Goal: Transaction & Acquisition: Obtain resource

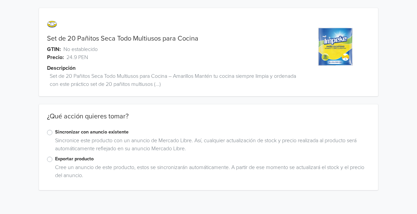
click at [55, 162] on label "Exportar producto" at bounding box center [212, 158] width 315 height 7
click at [0, 0] on input "Exportar producto" at bounding box center [0, 0] width 0 height 0
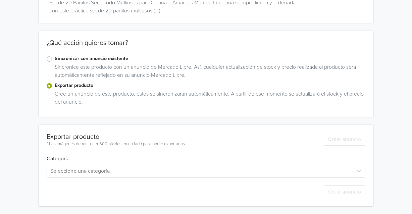
click at [87, 169] on div "Seleccione una categoría" at bounding box center [206, 171] width 319 height 13
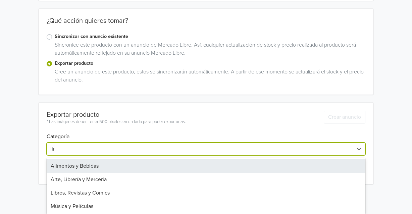
scroll to position [74, 0]
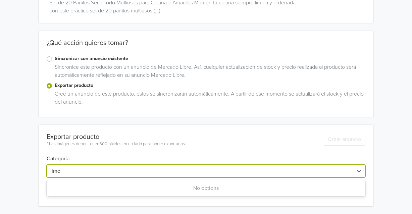
type input "lim"
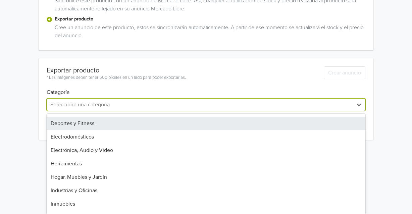
scroll to position [201, 0]
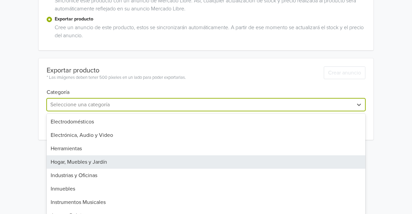
click at [108, 161] on div "Hogar, Muebles y Jardín" at bounding box center [206, 161] width 319 height 13
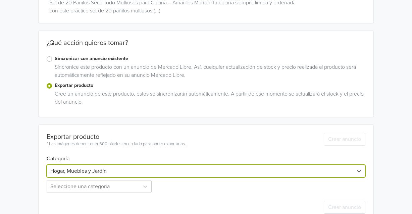
scroll to position [89, 0]
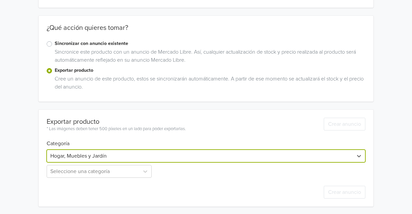
click at [106, 163] on div "option Hogar, Muebles y Jardín, selected. Hogar, Muebles y Jardín Seleccione un…" at bounding box center [206, 162] width 319 height 31
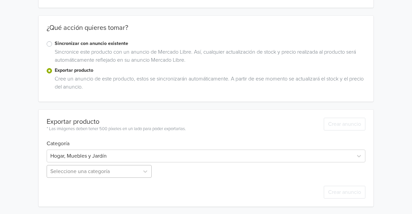
click at [108, 173] on div "Seleccione una categoría" at bounding box center [100, 171] width 106 height 13
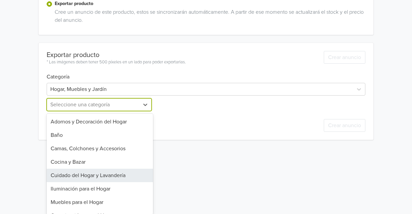
click at [108, 174] on div "Cuidado del Hogar y Lavandería" at bounding box center [100, 175] width 106 height 13
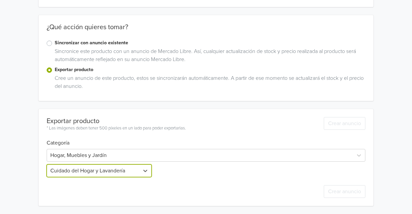
scroll to position [89, 0]
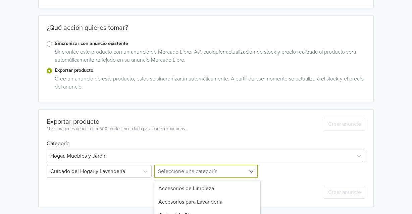
click at [198, 172] on div "8 results available. Use Up and Down to choose options, press Enter to select t…" at bounding box center [206, 171] width 106 height 13
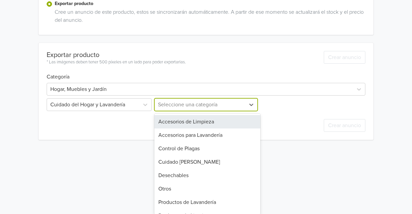
click at [224, 124] on div "Accesorios de Limpieza" at bounding box center [207, 121] width 106 height 13
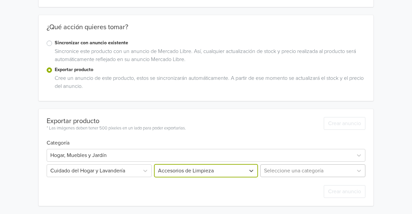
click at [288, 172] on div "Seleccione una categoría" at bounding box center [312, 171] width 106 height 13
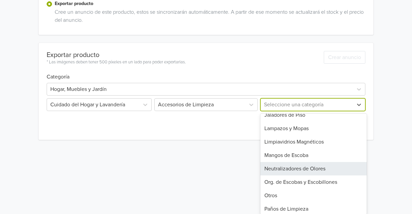
scroll to position [134, 0]
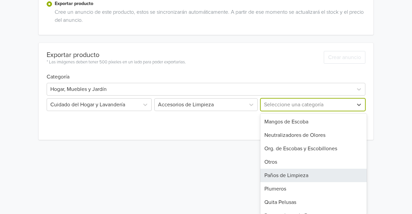
click at [317, 175] on div "Paños de Limpieza" at bounding box center [314, 175] width 106 height 13
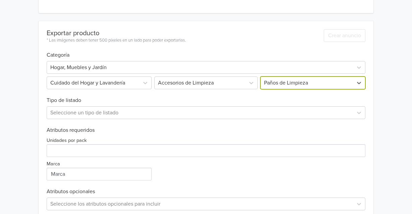
scroll to position [189, 0]
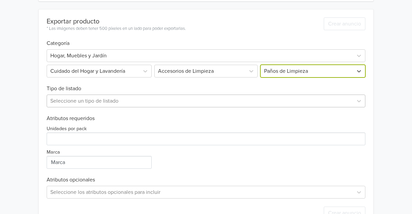
click at [100, 103] on div at bounding box center [200, 100] width 300 height 9
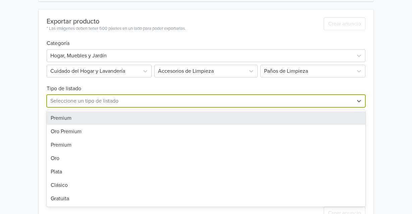
click at [58, 121] on div "Premium" at bounding box center [206, 117] width 319 height 13
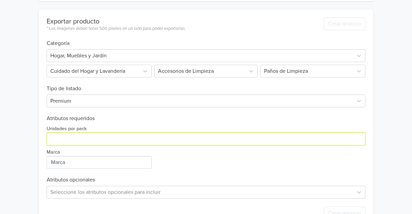
click at [91, 137] on input "Unidades por pack" at bounding box center [206, 139] width 319 height 13
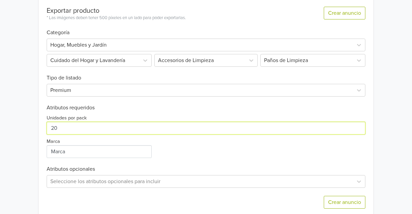
scroll to position [210, 0]
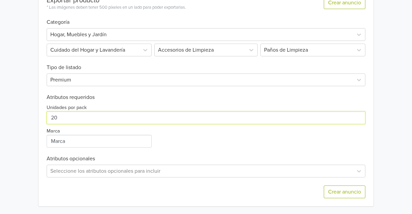
type input "20"
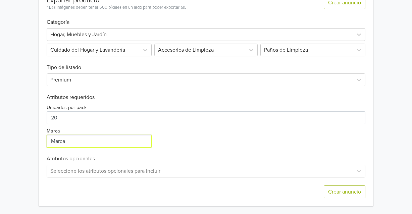
click at [83, 146] on input "Marca" at bounding box center [99, 141] width 105 height 13
type input "W"
type input "Impeke"
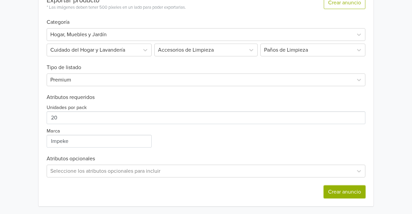
click at [337, 193] on button "Crear anuncio" at bounding box center [345, 192] width 42 height 13
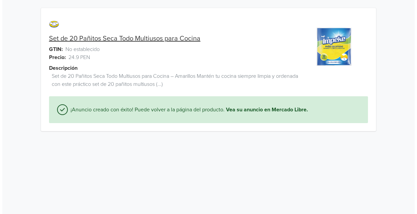
scroll to position [0, 0]
